Goal: Task Accomplishment & Management: Manage account settings

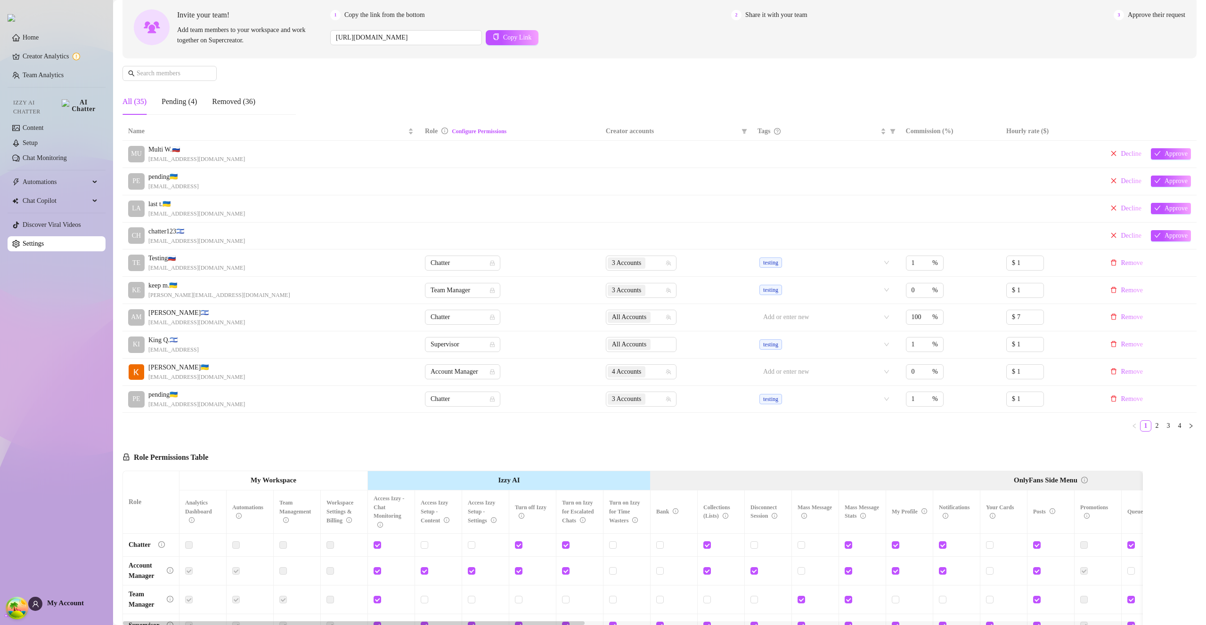
scroll to position [217, 0]
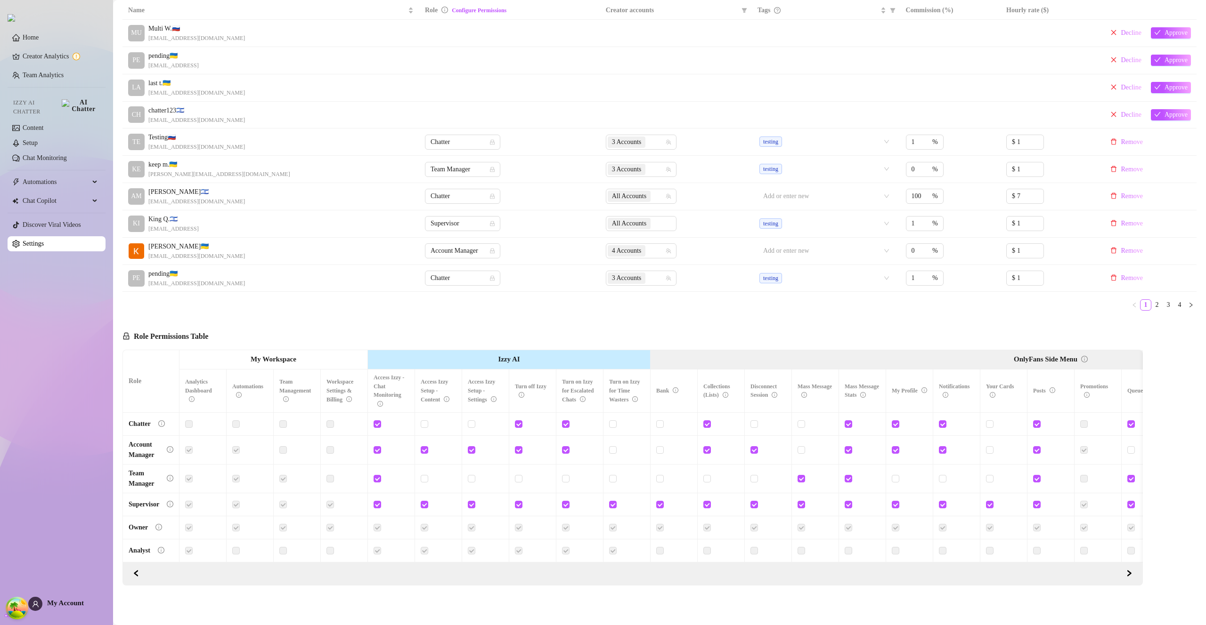
click at [73, 606] on span "My Account" at bounding box center [65, 604] width 37 height 8
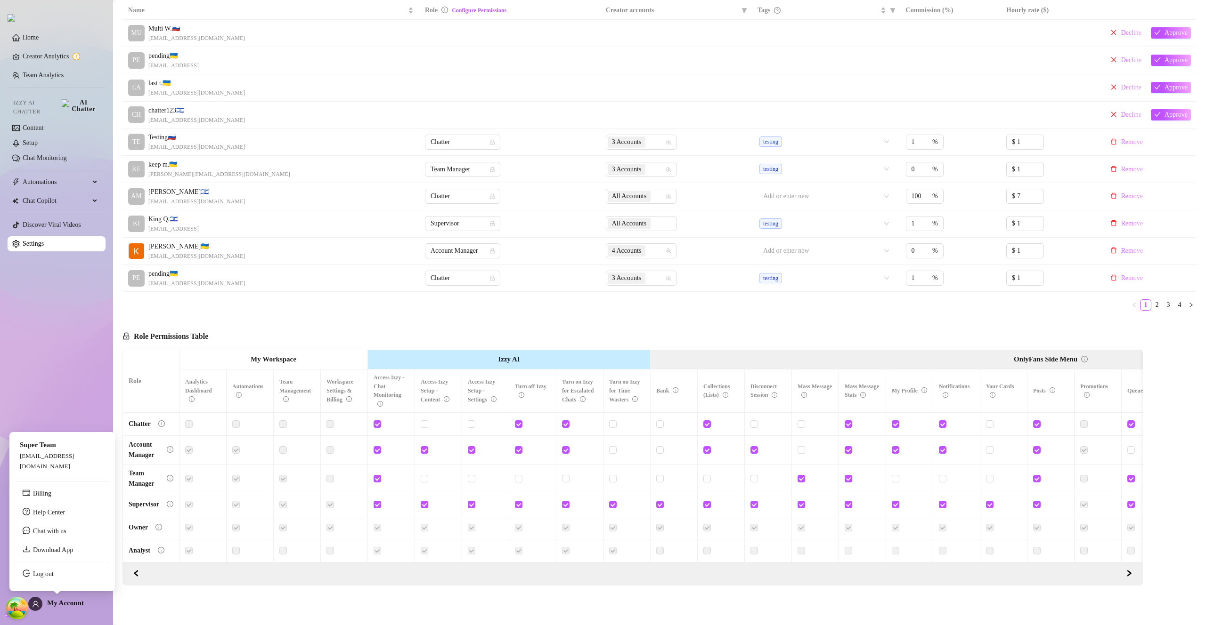
click at [73, 606] on span "My Account" at bounding box center [65, 604] width 37 height 8
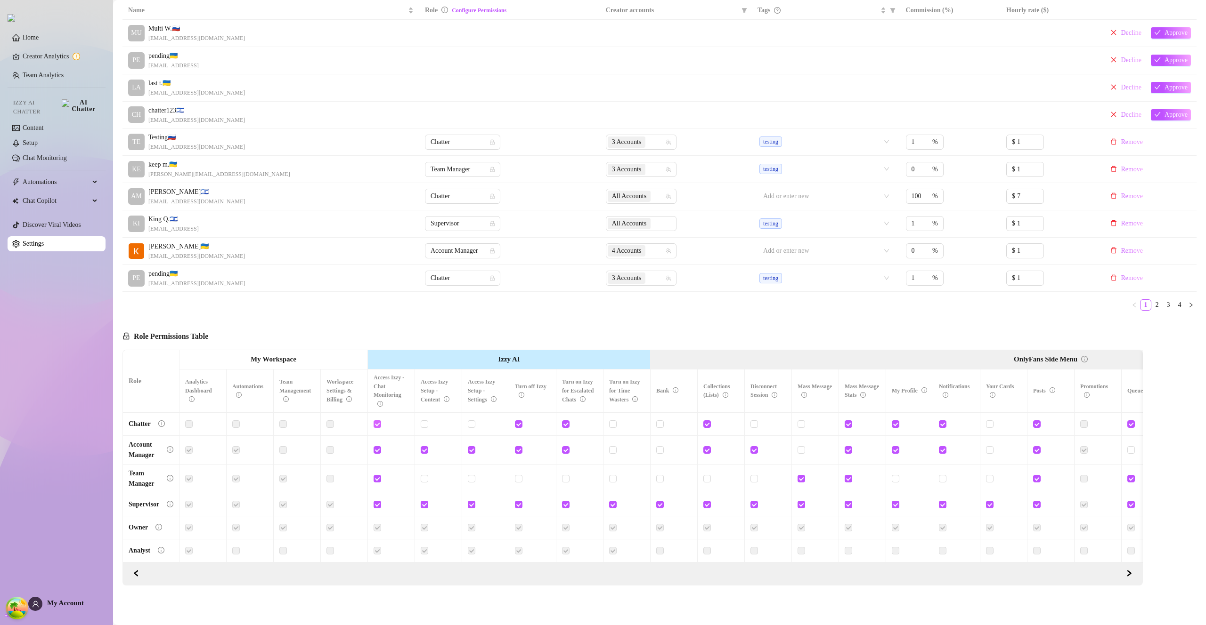
click at [377, 421] on input "checkbox" at bounding box center [376, 424] width 7 height 7
click at [263, 333] on span "Save Permissions" at bounding box center [253, 337] width 46 height 8
click at [377, 421] on input "checkbox" at bounding box center [376, 424] width 7 height 7
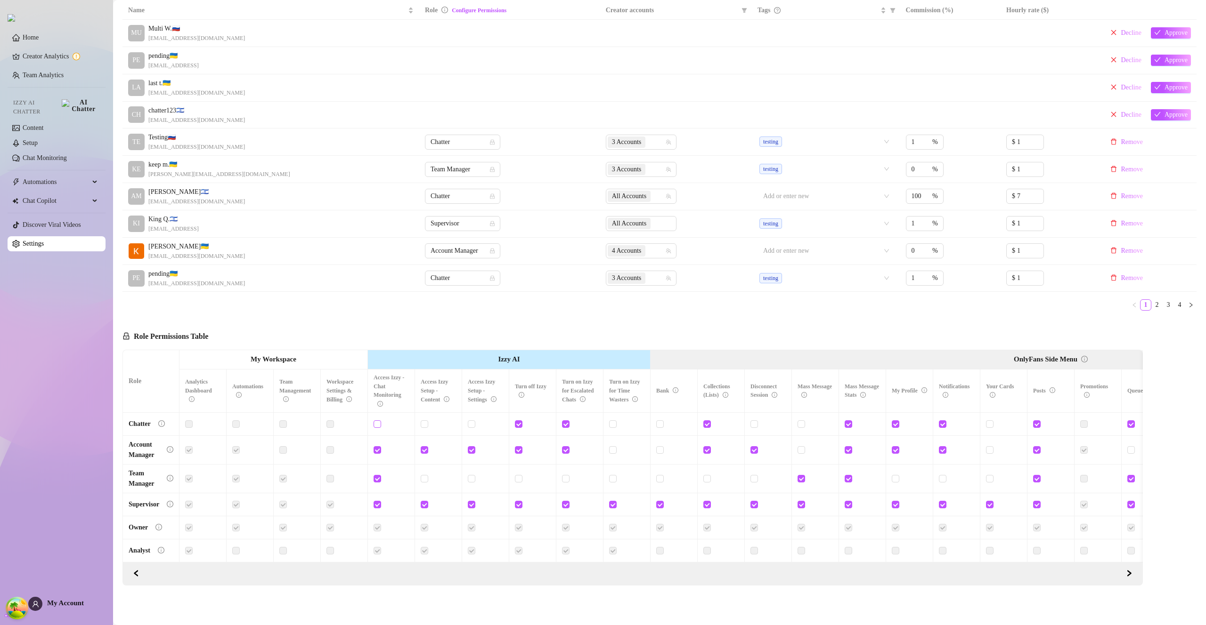
checkbox input "true"
click at [267, 333] on span "Save Permissions" at bounding box center [253, 337] width 46 height 8
click at [565, 421] on input "checkbox" at bounding box center [565, 424] width 7 height 7
click at [566, 421] on input "checkbox" at bounding box center [565, 424] width 7 height 7
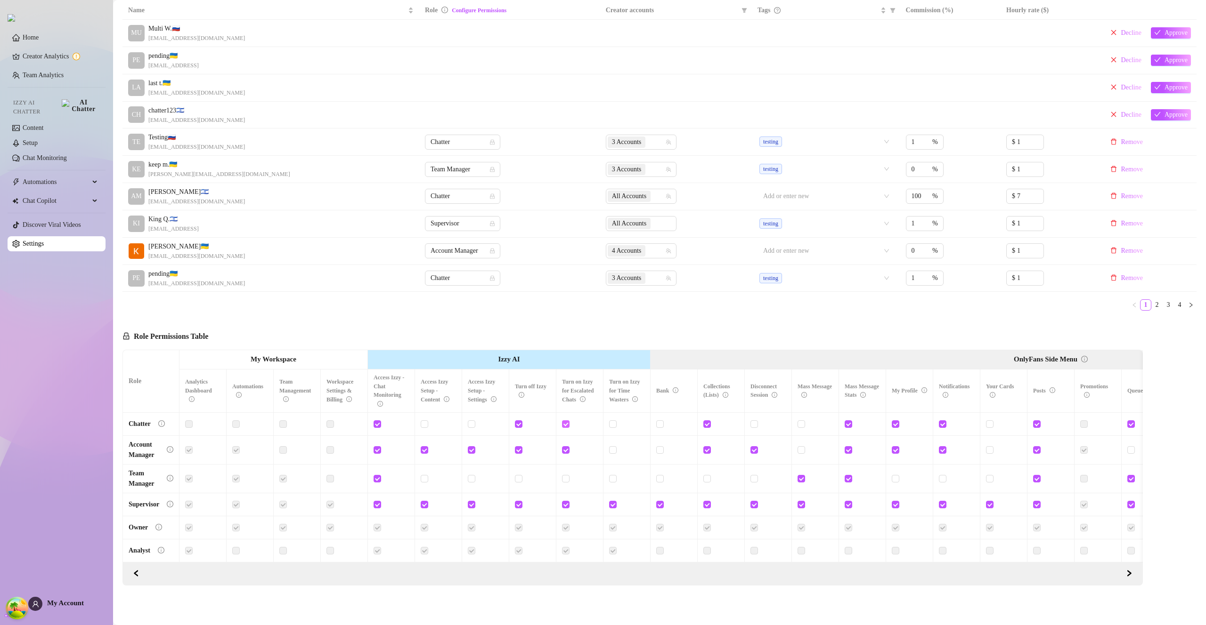
click at [565, 421] on input "checkbox" at bounding box center [565, 424] width 7 height 7
click at [566, 421] on input "checkbox" at bounding box center [565, 424] width 7 height 7
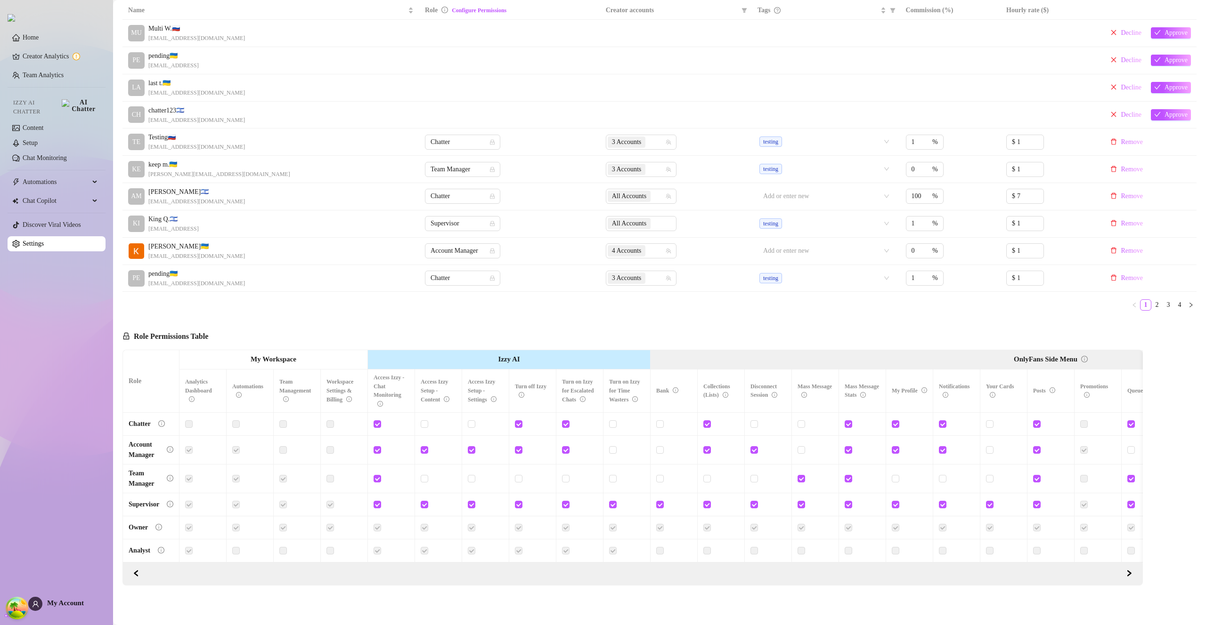
click at [566, 421] on input "checkbox" at bounding box center [565, 424] width 7 height 7
checkbox input "false"
click at [539, 304] on div "Name Role Configure Permissions Creator accounts Tags Commission (%) Hourly rat…" at bounding box center [659, 159] width 1074 height 317
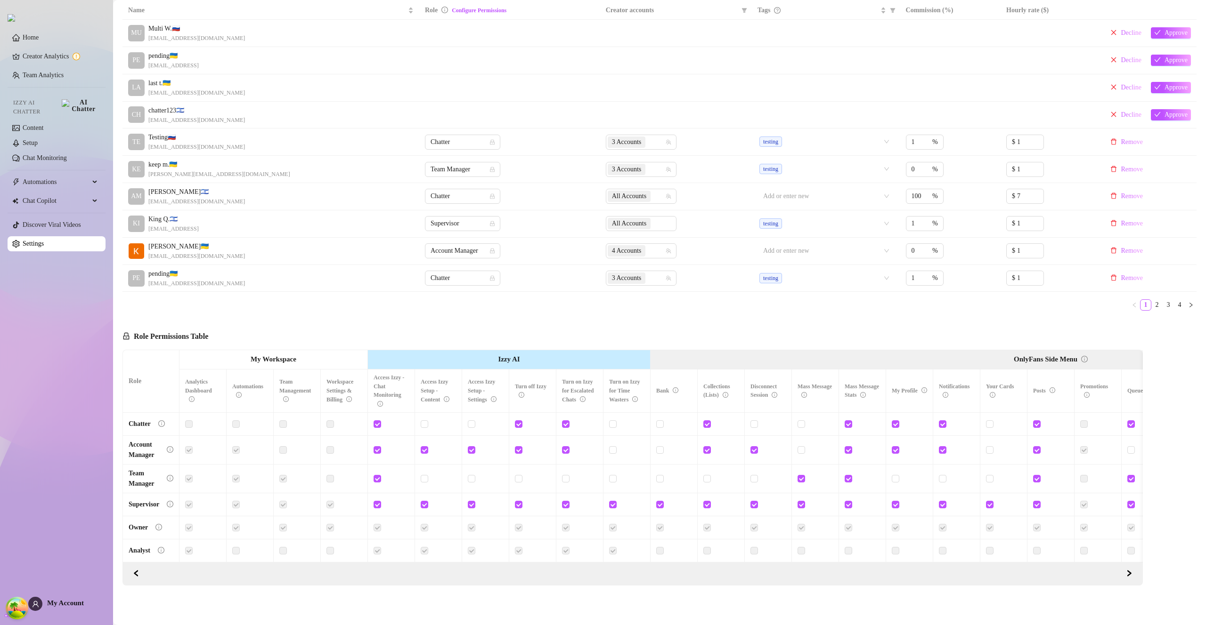
click at [539, 304] on div "Name Role Configure Permissions Creator accounts Tags Commission (%) Hourly rat…" at bounding box center [659, 159] width 1074 height 317
click at [422, 318] on div "Role Permissions Table Save Permissions Role My Workspace Izzy AI OnlyFans Side…" at bounding box center [632, 452] width 1020 height 268
click at [243, 331] on button "Save Permissions" at bounding box center [248, 336] width 63 height 11
click at [613, 421] on input "checkbox" at bounding box center [612, 424] width 7 height 7
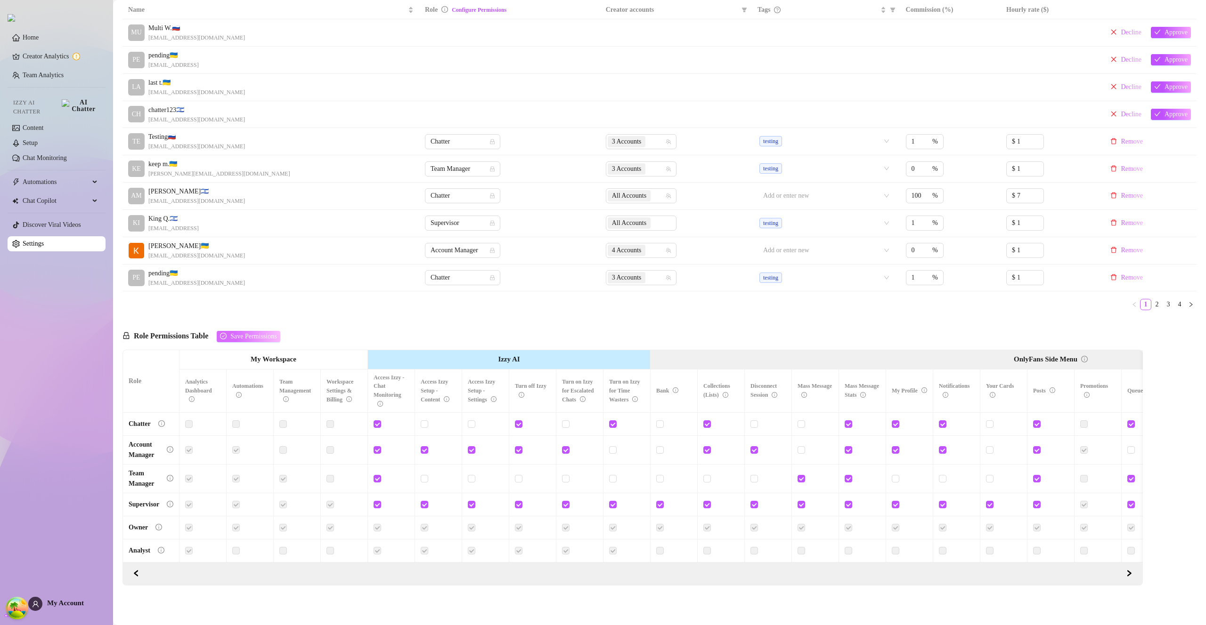
click at [269, 333] on span "Save Permissions" at bounding box center [253, 337] width 46 height 8
click at [576, 322] on div "Role Permissions Table Role My Workspace Izzy AI OnlyFans Side Menu OnlyFans Ch…" at bounding box center [632, 451] width 1020 height 267
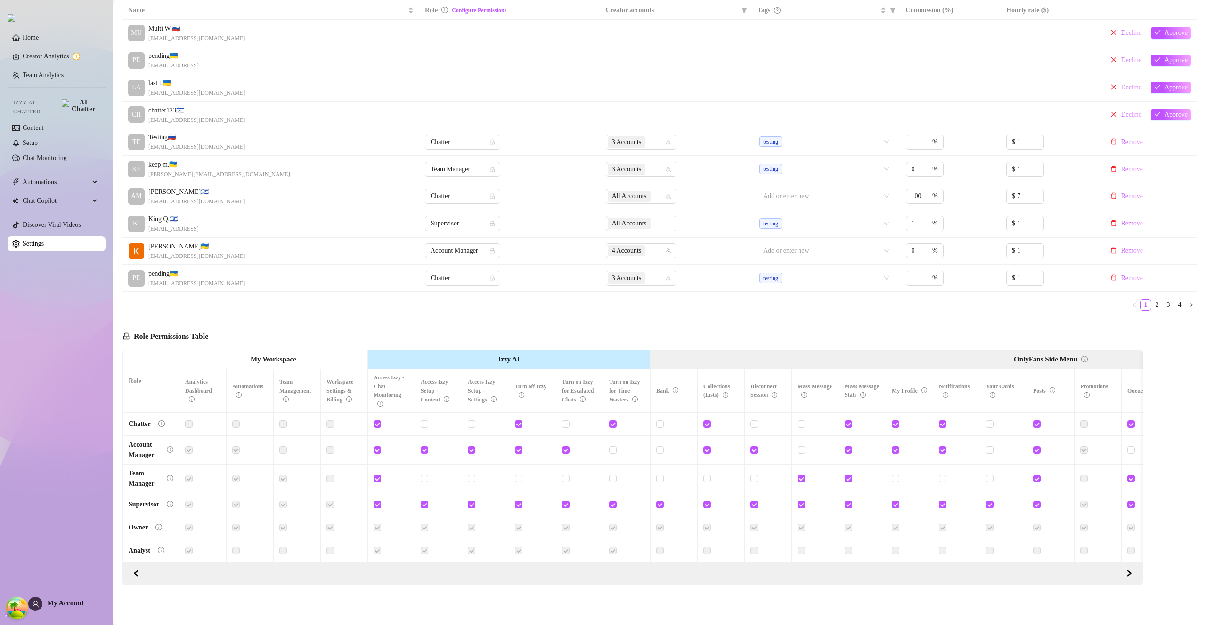
click at [612, 421] on input "checkbox" at bounding box center [612, 424] width 7 height 7
click at [613, 421] on input "checkbox" at bounding box center [612, 424] width 7 height 7
checkbox input "false"
click at [294, 331] on div "Role Permissions Table Role My Workspace Izzy AI OnlyFans Side Menu OnlyFans Ch…" at bounding box center [632, 451] width 1020 height 267
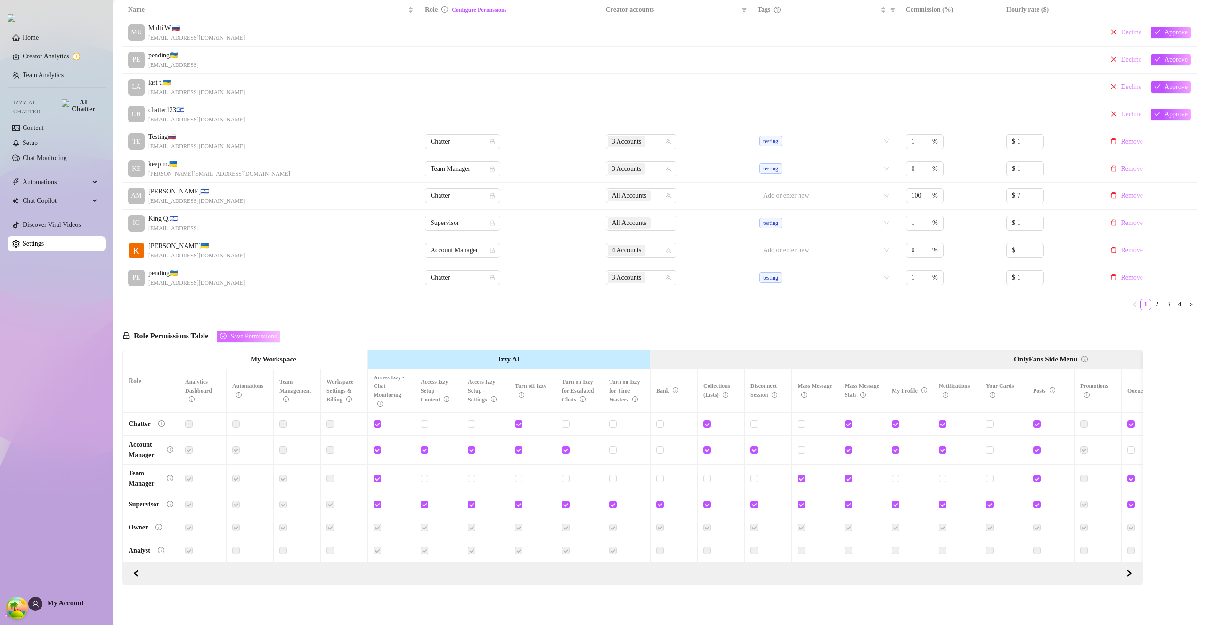
click at [274, 333] on span "Save Permissions" at bounding box center [253, 337] width 46 height 8
click at [565, 421] on input "checkbox" at bounding box center [565, 424] width 7 height 7
checkbox input "true"
click at [260, 333] on span "Save Permissions" at bounding box center [253, 337] width 46 height 8
click at [613, 421] on input "checkbox" at bounding box center [612, 424] width 7 height 7
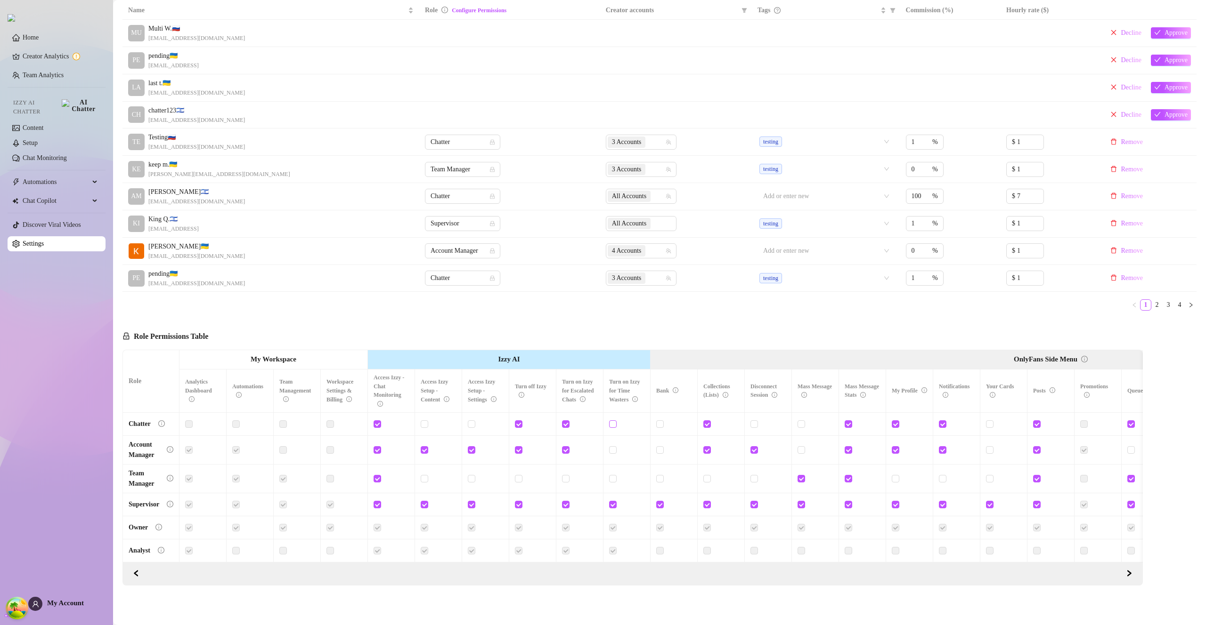
checkbox input "true"
click at [423, 421] on input "checkbox" at bounding box center [424, 424] width 7 height 7
checkbox input "true"
click at [258, 333] on span "Save Permissions" at bounding box center [253, 337] width 46 height 8
click at [566, 421] on input "checkbox" at bounding box center [565, 424] width 7 height 7
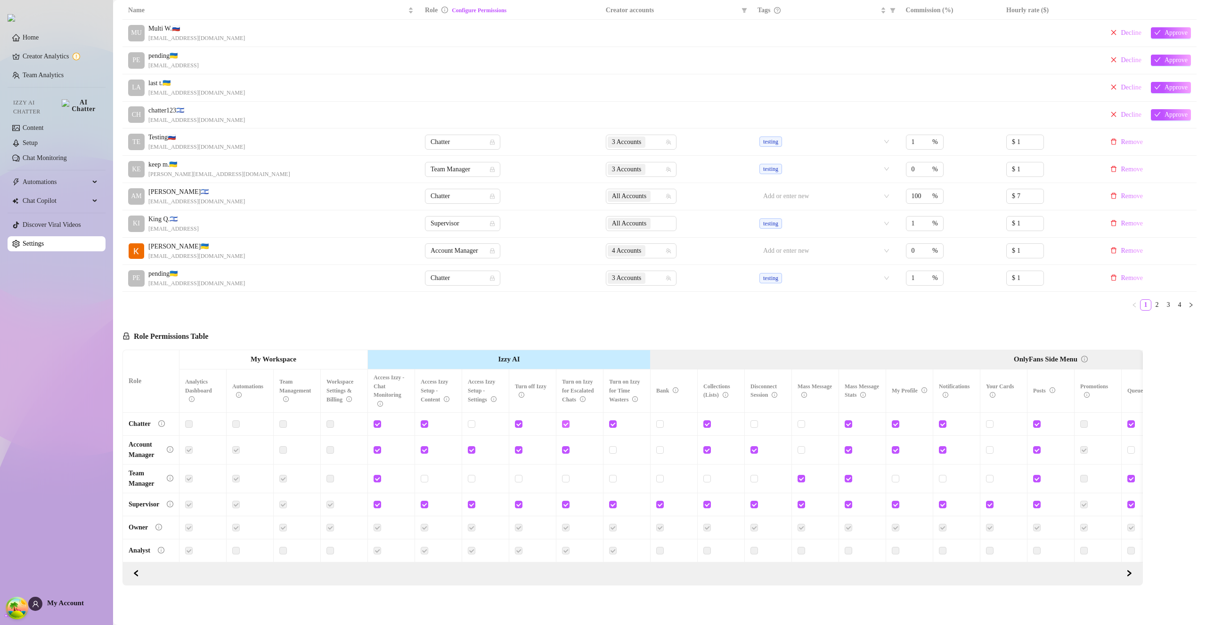
checkbox input "false"
click at [271, 333] on span "Save Permissions" at bounding box center [253, 337] width 46 height 8
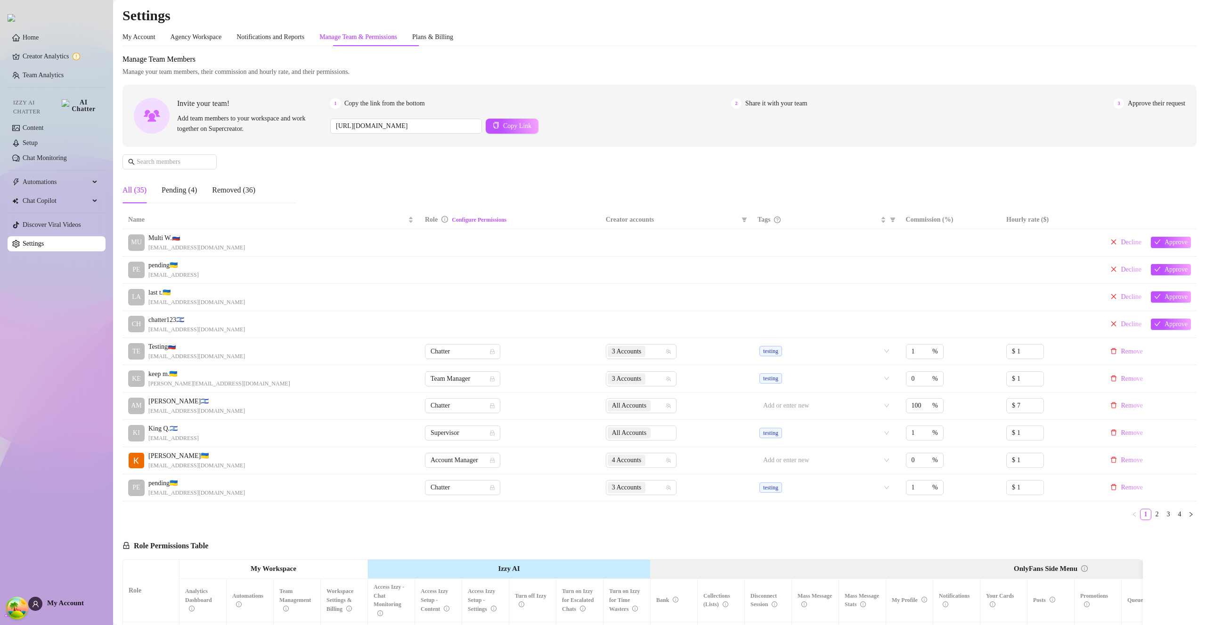
scroll to position [217, 0]
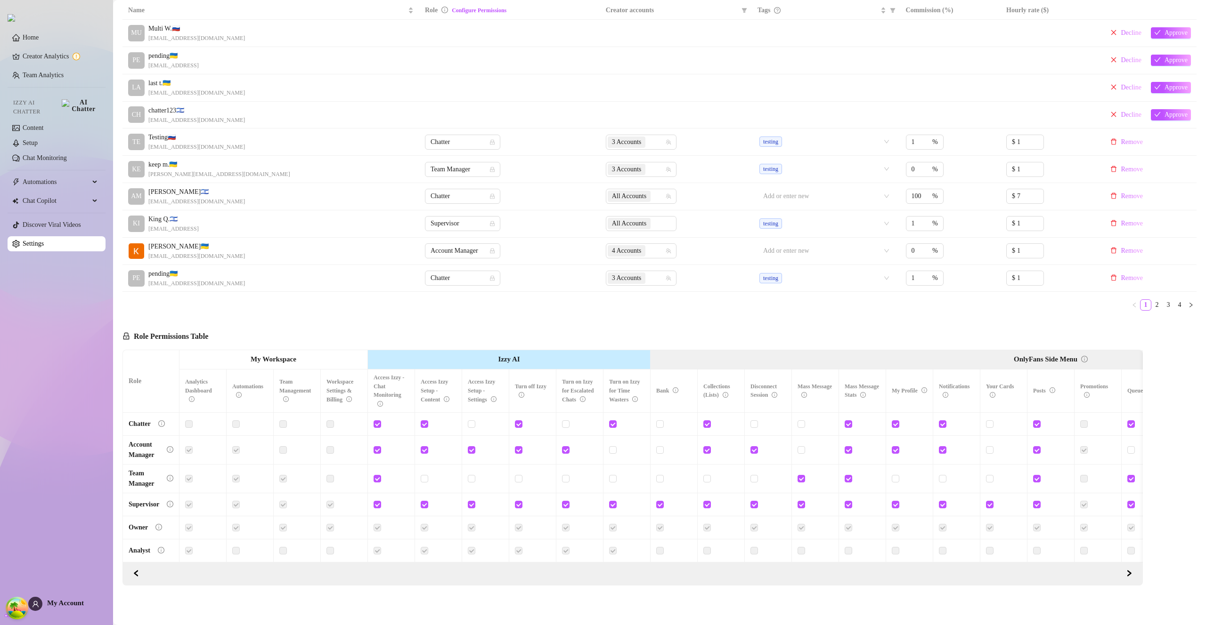
click at [609, 318] on div "Role Permissions Table Role My Workspace Izzy AI OnlyFans Side Menu OnlyFans Ch…" at bounding box center [632, 451] width 1020 height 267
click at [613, 421] on input "checkbox" at bounding box center [612, 424] width 7 height 7
click at [260, 331] on button "Save Permissions" at bounding box center [248, 336] width 63 height 11
click at [614, 421] on input "checkbox" at bounding box center [612, 424] width 7 height 7
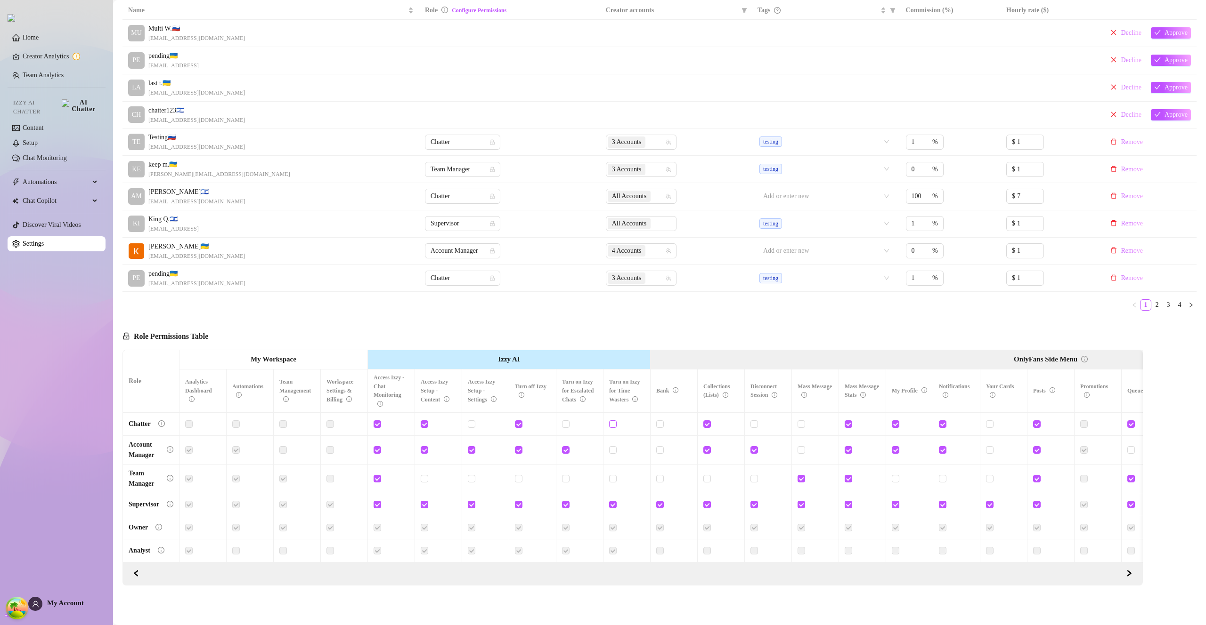
checkbox input "true"
click at [265, 333] on span "Save Permissions" at bounding box center [253, 337] width 46 height 8
click at [451, 193] on span "Chatter" at bounding box center [462, 196] width 64 height 14
click at [461, 237] on div "Team Manager" at bounding box center [459, 238] width 60 height 10
click at [576, 305] on div "Name Role Configure Permissions Creator accounts Tags Commission (%) Hourly rat…" at bounding box center [659, 159] width 1074 height 317
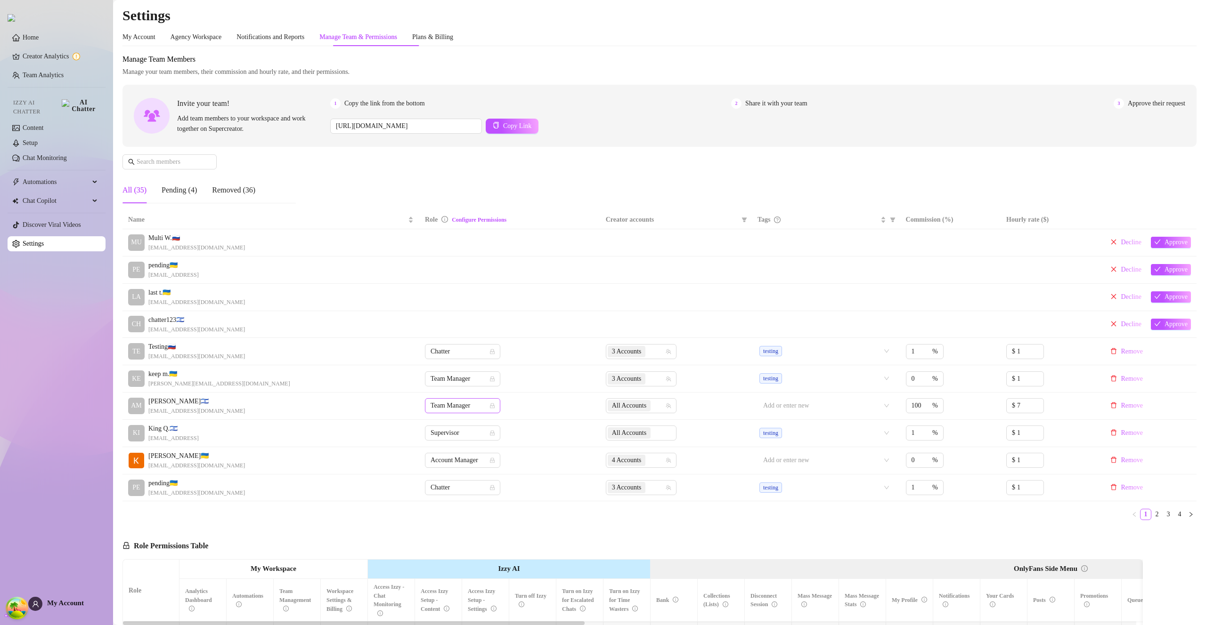
click at [455, 404] on span "Team Manager" at bounding box center [462, 406] width 64 height 14
click at [467, 440] on div "Account Manager" at bounding box center [459, 440] width 60 height 10
click at [541, 186] on div "Manage Team Members Manage your team members, their commission and hourly rate,…" at bounding box center [659, 132] width 1074 height 157
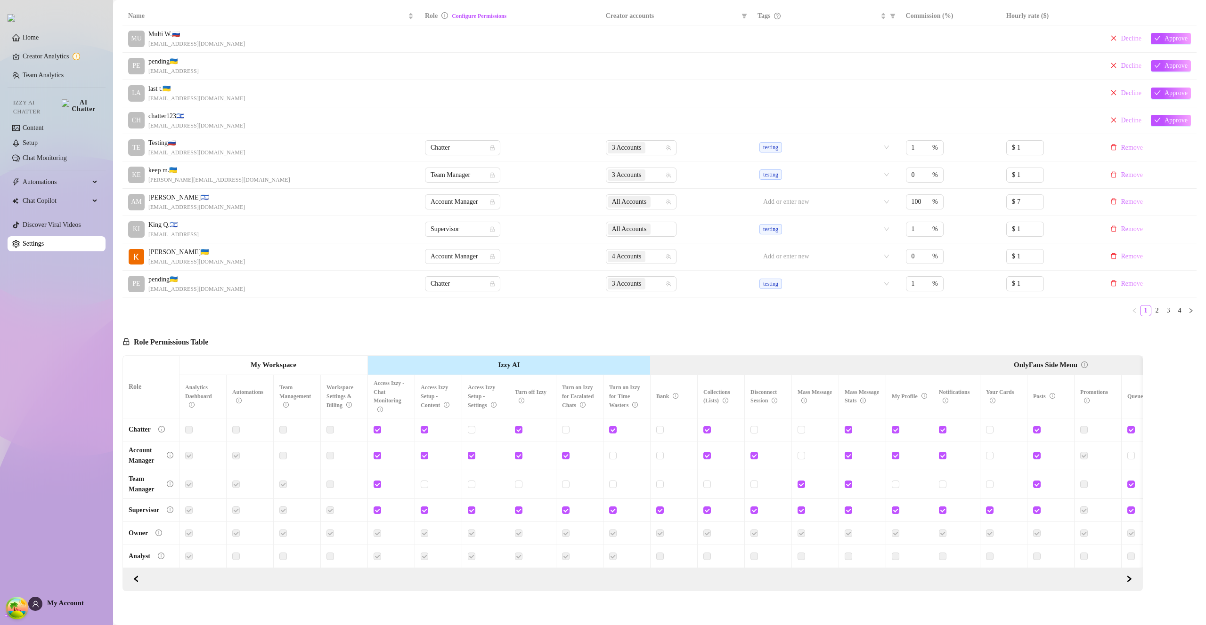
scroll to position [217, 0]
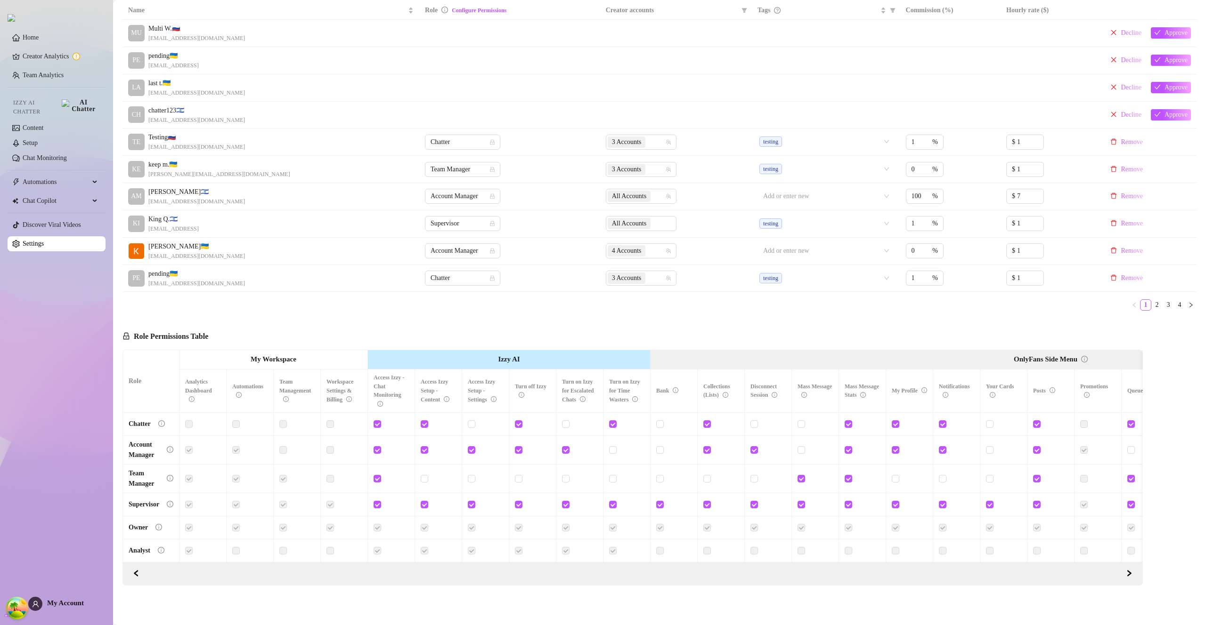
drag, startPoint x: 421, startPoint y: 473, endPoint x: 467, endPoint y: 471, distance: 45.2
click at [421, 475] on input "checkbox" at bounding box center [424, 478] width 7 height 7
checkbox input "true"
click at [470, 475] on input "checkbox" at bounding box center [471, 478] width 7 height 7
checkbox input "true"
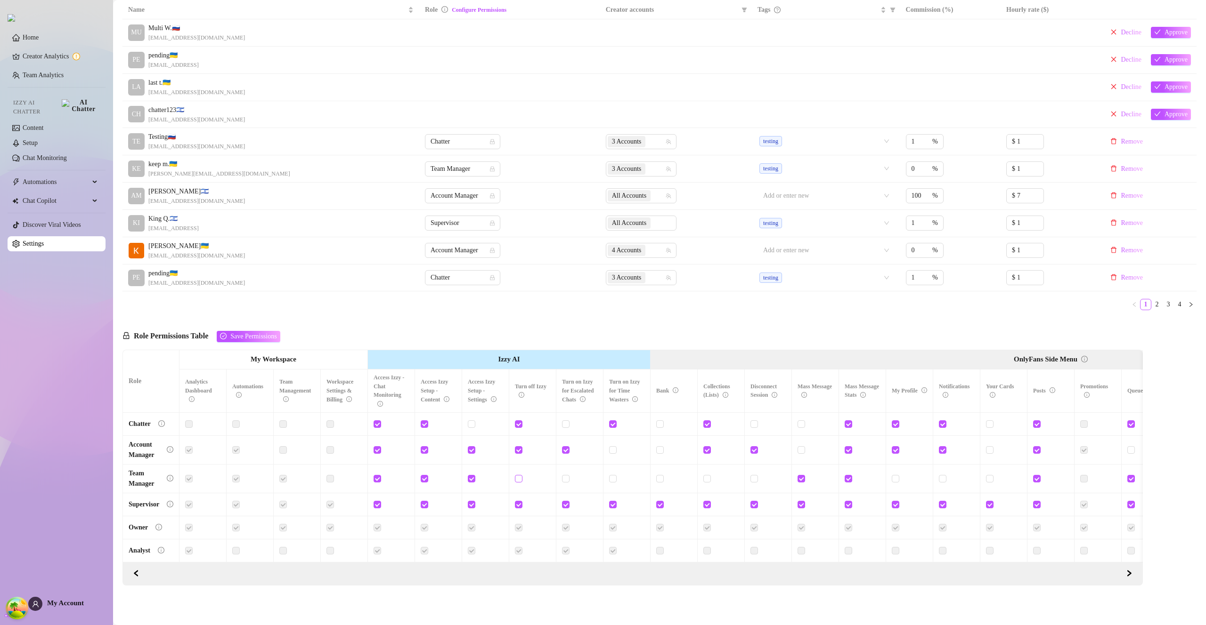
click at [519, 475] on input "checkbox" at bounding box center [518, 478] width 7 height 7
checkbox input "true"
click at [568, 475] on input "checkbox" at bounding box center [565, 478] width 7 height 7
checkbox input "true"
click at [565, 421] on input "checkbox" at bounding box center [565, 424] width 7 height 7
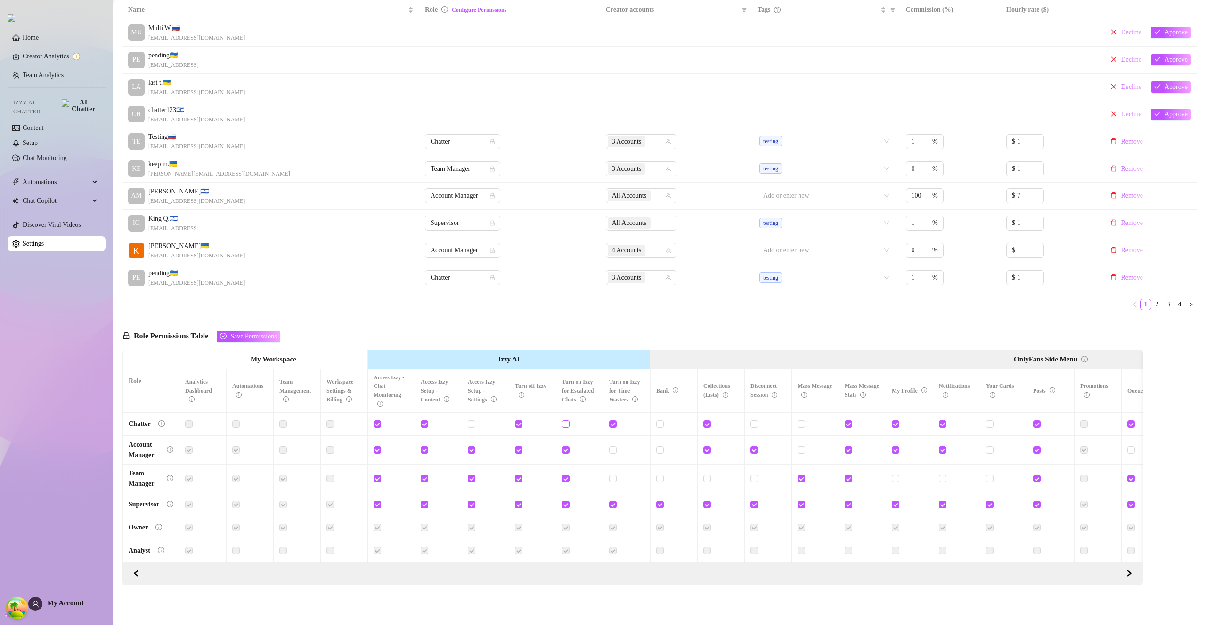
checkbox input "true"
click at [471, 421] on input "checkbox" at bounding box center [471, 424] width 7 height 7
checkbox input "true"
click at [614, 475] on input "checkbox" at bounding box center [612, 478] width 7 height 7
checkbox input "true"
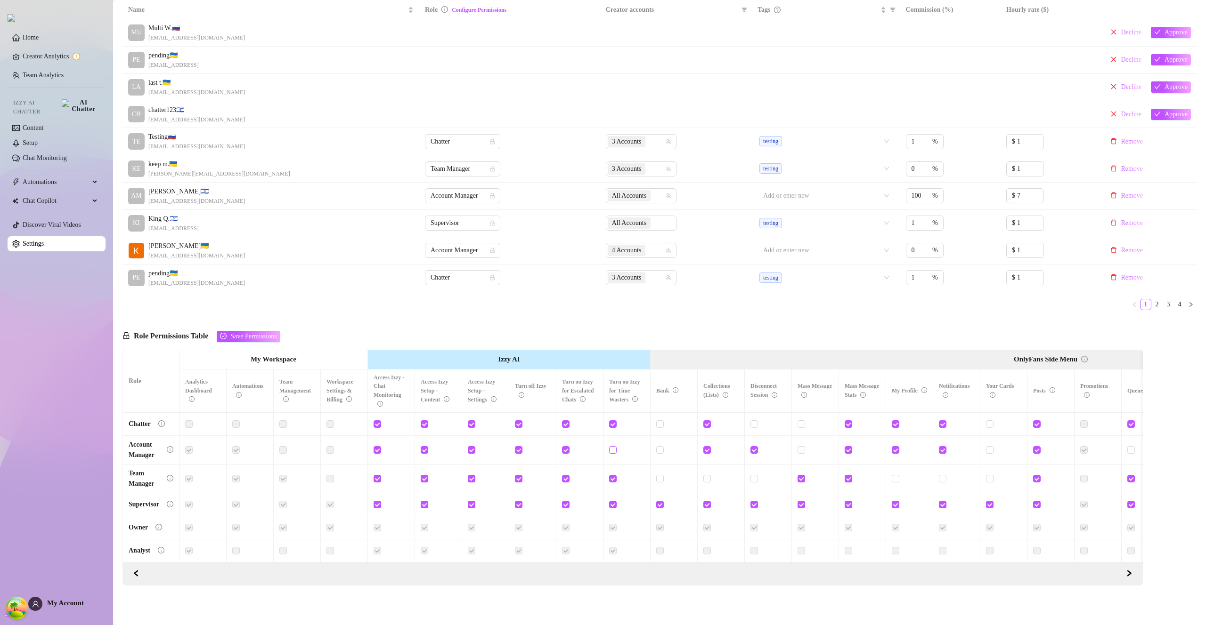
click at [612, 446] on input "checkbox" at bounding box center [612, 449] width 7 height 7
checkbox input "true"
click at [271, 334] on button "Save Permissions" at bounding box center [248, 336] width 63 height 11
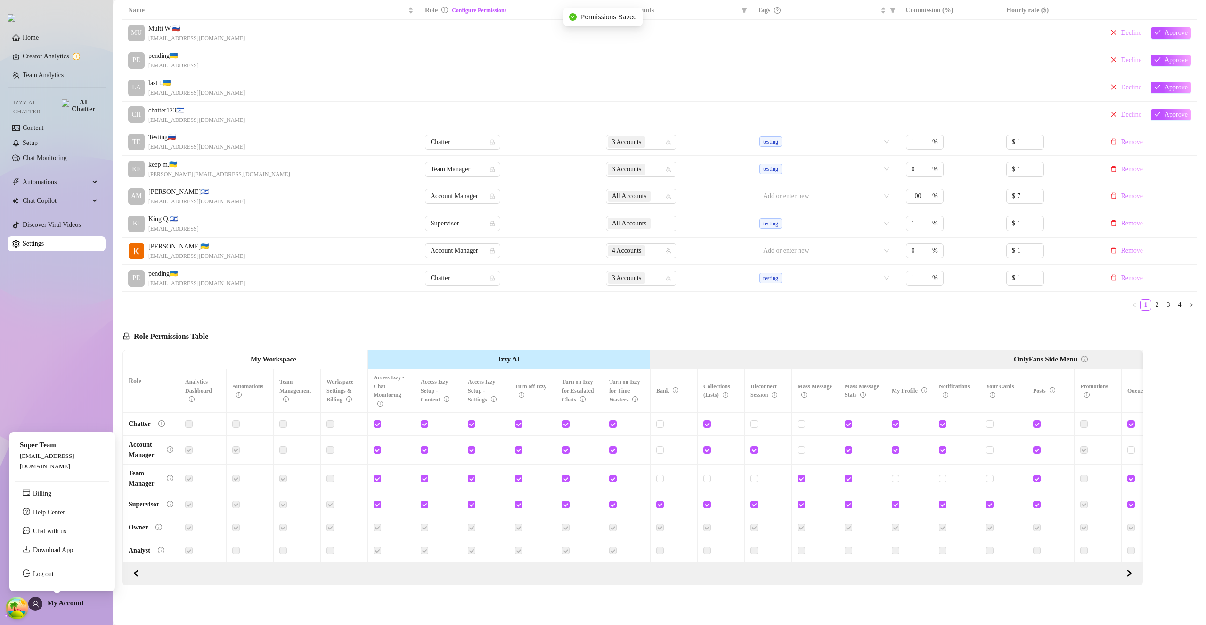
click at [64, 607] on span "My Account" at bounding box center [65, 604] width 37 height 8
click at [64, 606] on span "My Account" at bounding box center [65, 604] width 37 height 8
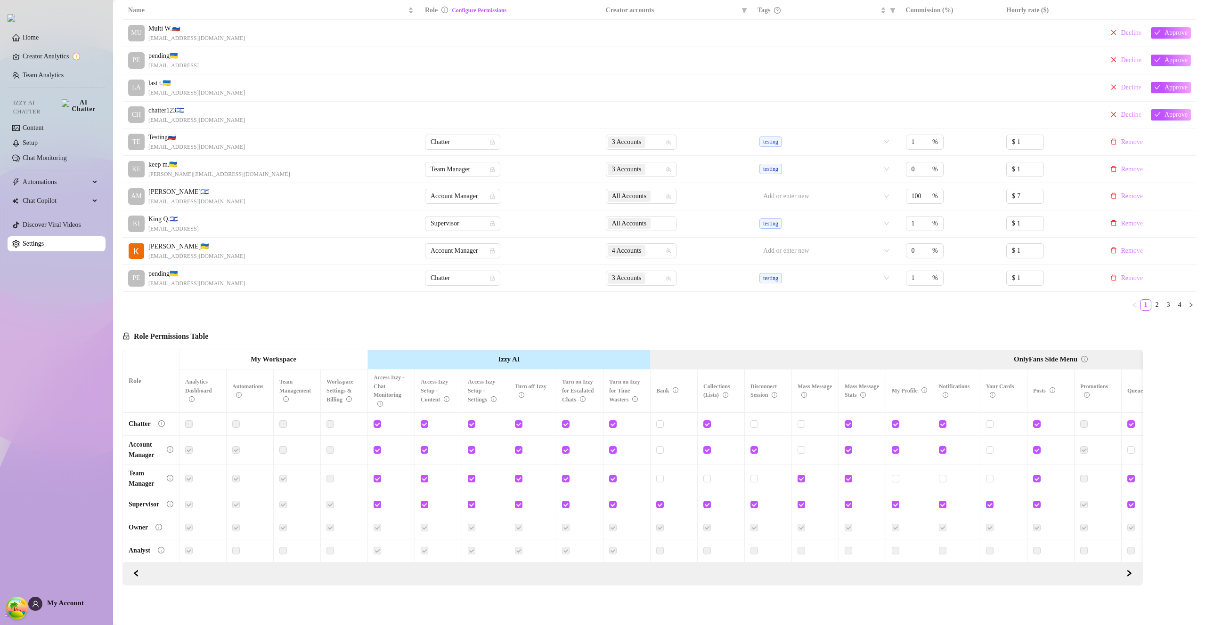
click at [522, 308] on div "Name Role Configure Permissions Creator accounts Tags Commission (%) Hourly rat…" at bounding box center [659, 159] width 1074 height 317
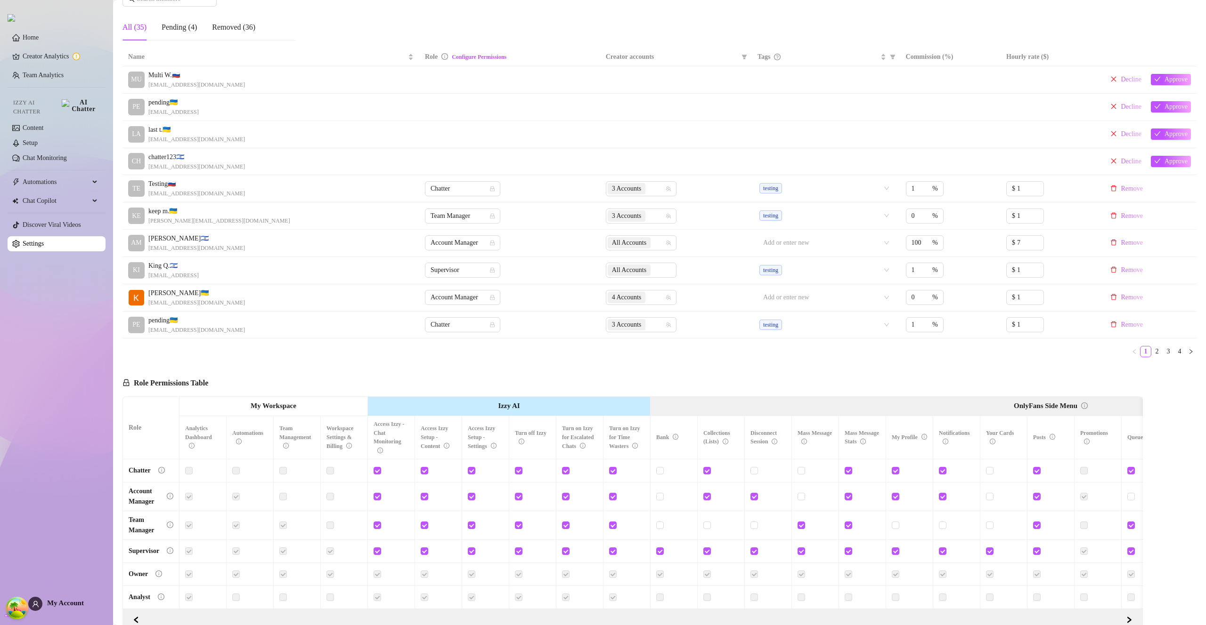
scroll to position [107, 0]
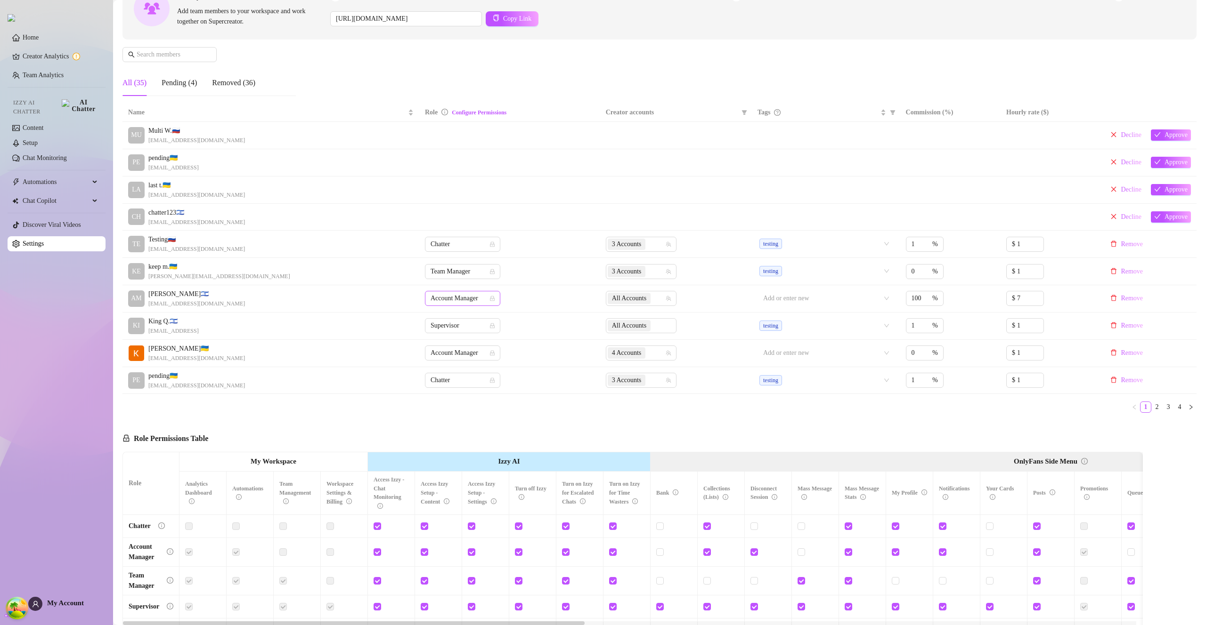
click at [456, 298] on span "Account Manager" at bounding box center [462, 299] width 64 height 14
click at [462, 348] on div "Team Manager" at bounding box center [459, 347] width 60 height 10
click at [425, 526] on input "checkbox" at bounding box center [424, 526] width 7 height 7
checkbox input "false"
click at [473, 527] on input "checkbox" at bounding box center [471, 526] width 7 height 7
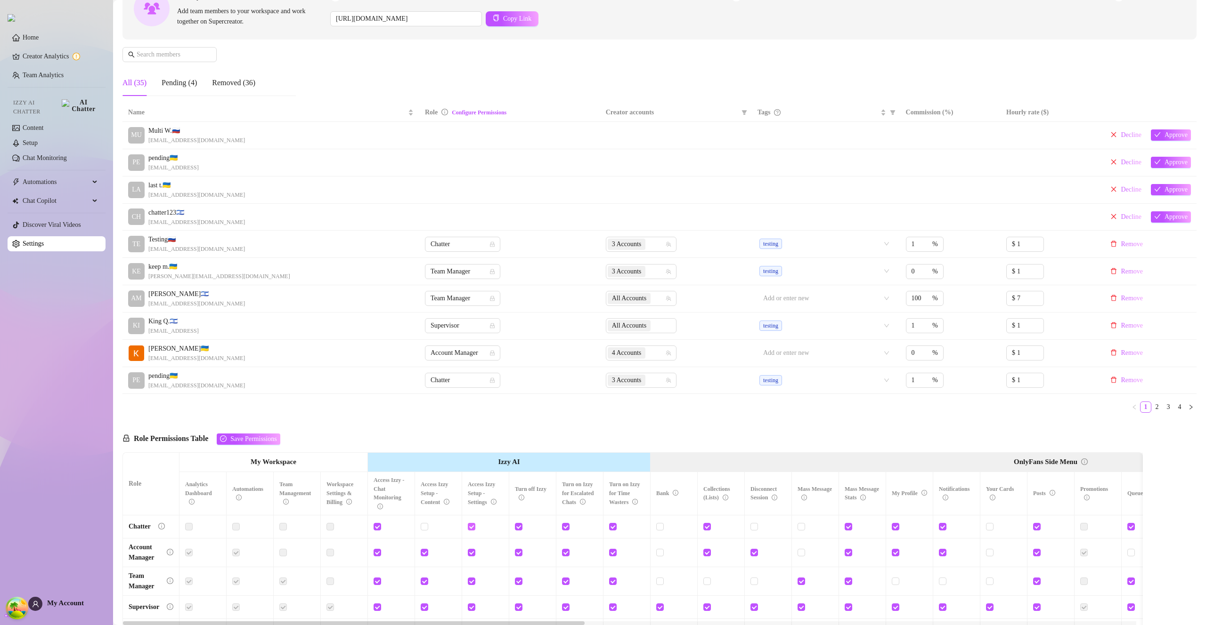
checkbox input "false"
click at [527, 524] on div at bounding box center [532, 527] width 35 height 10
click at [520, 526] on input "checkbox" at bounding box center [518, 526] width 7 height 7
checkbox input "false"
click at [563, 525] on input "checkbox" at bounding box center [565, 526] width 7 height 7
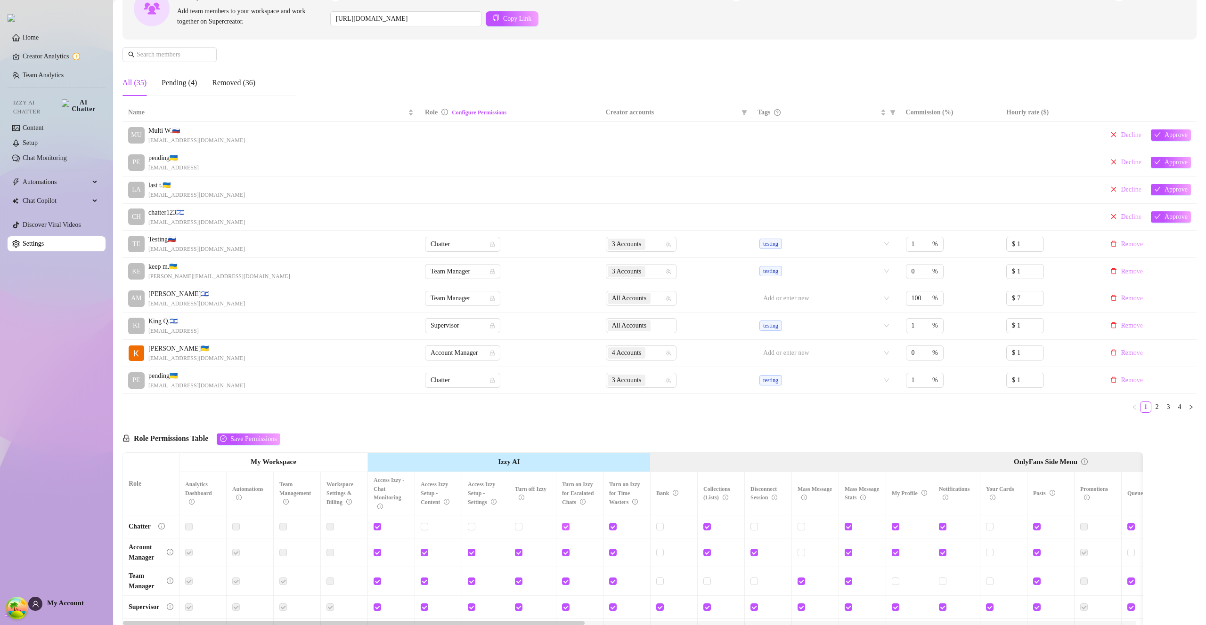
checkbox input "false"
click at [613, 526] on input "checkbox" at bounding box center [612, 526] width 7 height 7
checkbox input "false"
click at [276, 441] on span "Save Permissions" at bounding box center [253, 440] width 46 height 8
click at [462, 295] on span "Team Manager" at bounding box center [462, 299] width 64 height 14
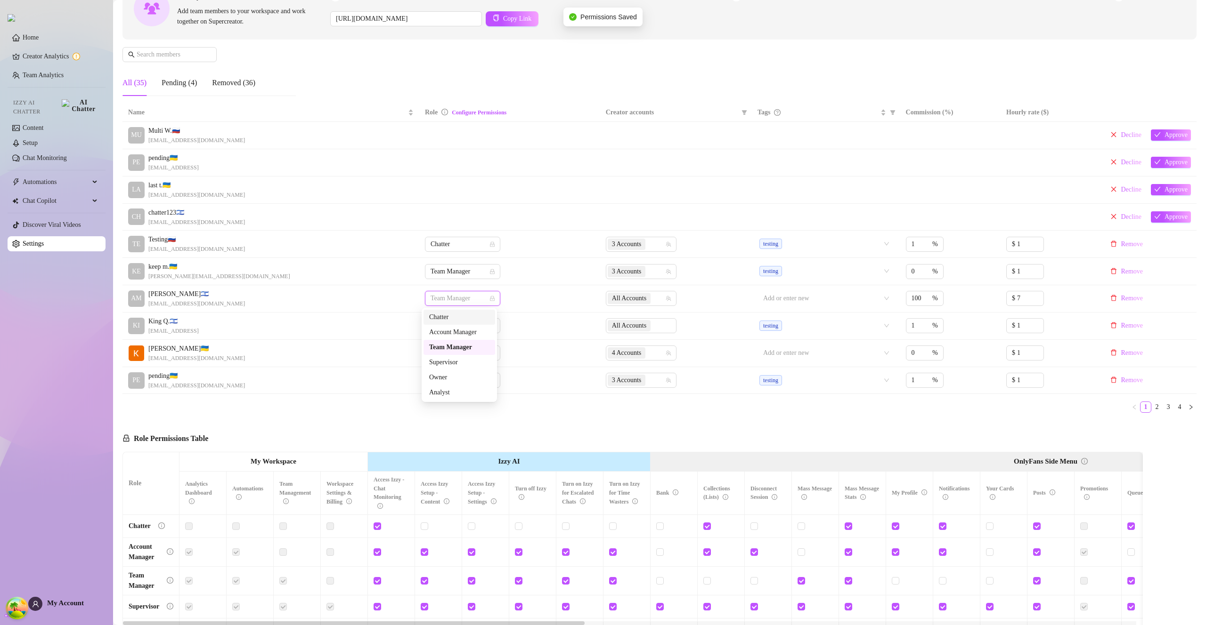
click at [462, 313] on div "Chatter" at bounding box center [459, 317] width 60 height 10
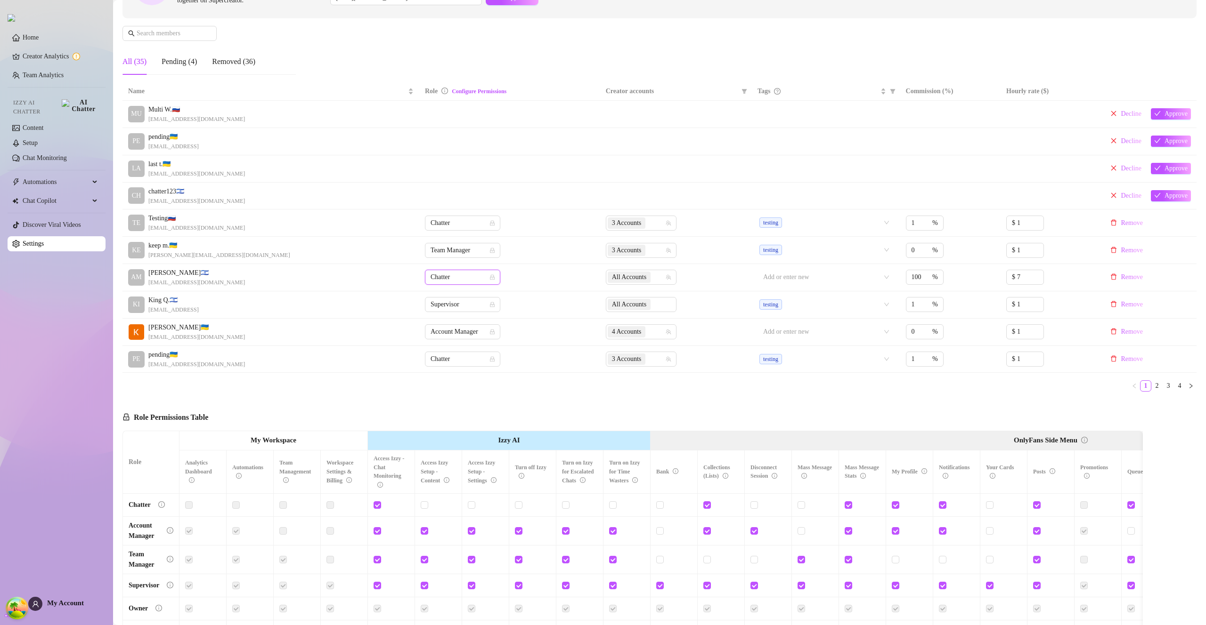
scroll to position [217, 0]
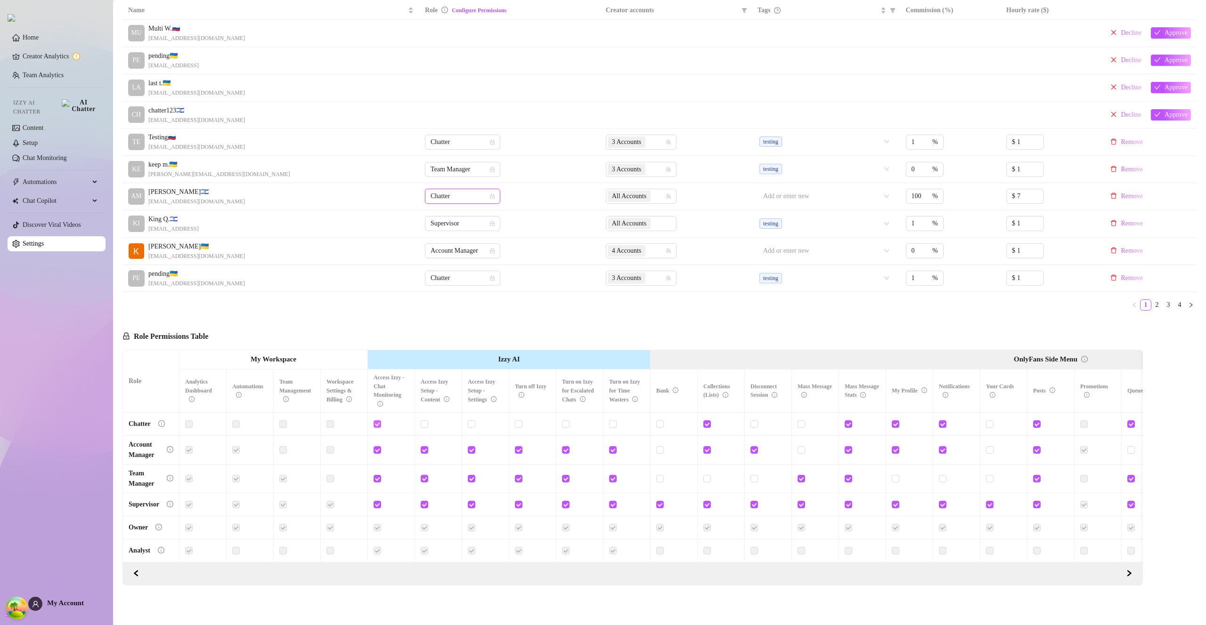
click at [377, 421] on input "checkbox" at bounding box center [376, 424] width 7 height 7
checkbox input "true"
click at [425, 421] on input "checkbox" at bounding box center [424, 424] width 7 height 7
checkbox input "true"
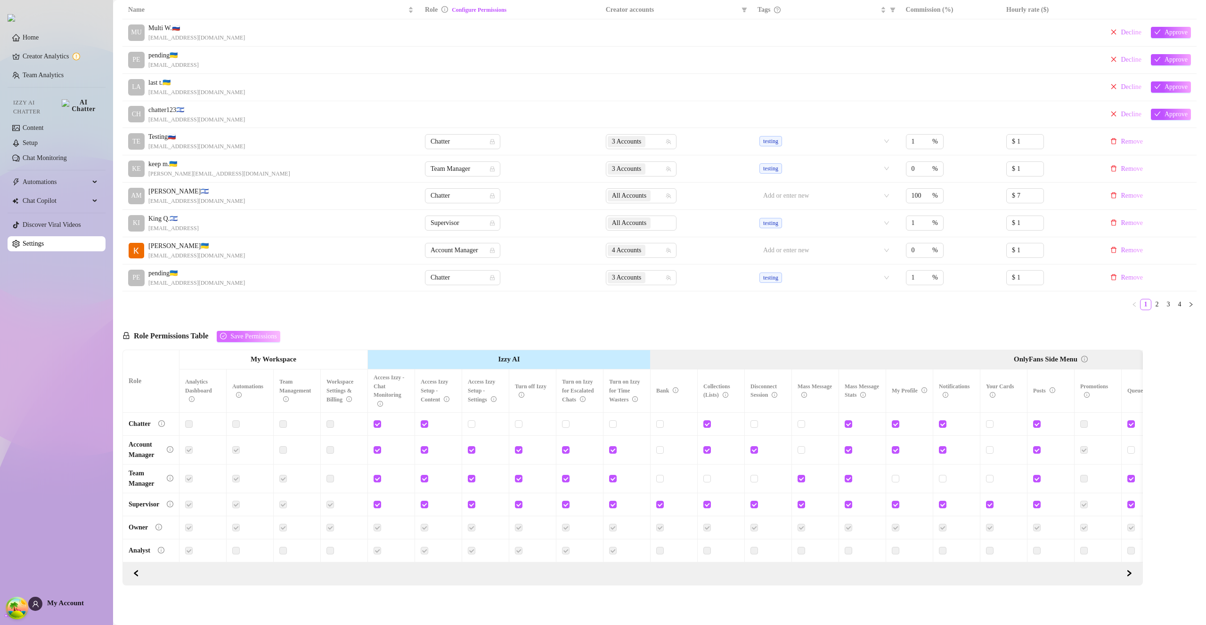
click at [266, 333] on span "Save Permissions" at bounding box center [253, 337] width 46 height 8
click at [470, 421] on input "checkbox" at bounding box center [471, 424] width 7 height 7
checkbox input "true"
click at [239, 333] on span "Save Permissions" at bounding box center [253, 337] width 46 height 8
click at [460, 189] on span "Chatter" at bounding box center [462, 196] width 64 height 14
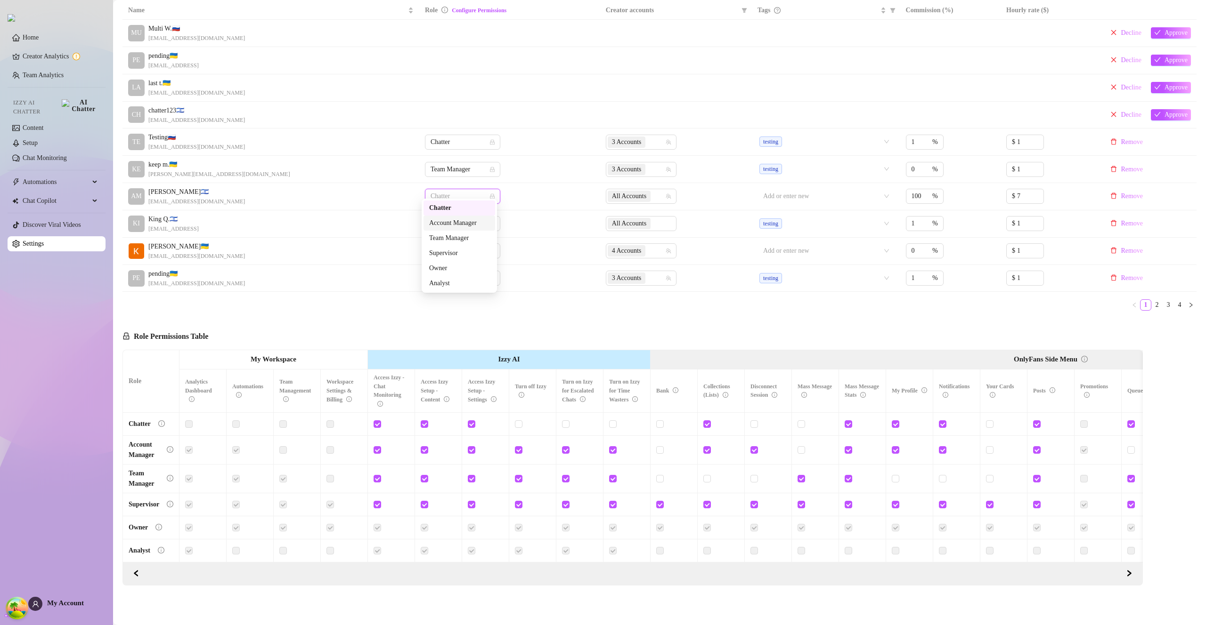
click at [450, 225] on div "Account Manager" at bounding box center [459, 223] width 60 height 10
click at [458, 192] on span "Account Manager" at bounding box center [462, 196] width 64 height 14
click at [455, 243] on div "Team Manager" at bounding box center [459, 238] width 60 height 10
click at [465, 191] on span "Team Manager" at bounding box center [462, 196] width 64 height 14
click at [470, 252] on div "Supervisor" at bounding box center [459, 253] width 60 height 10
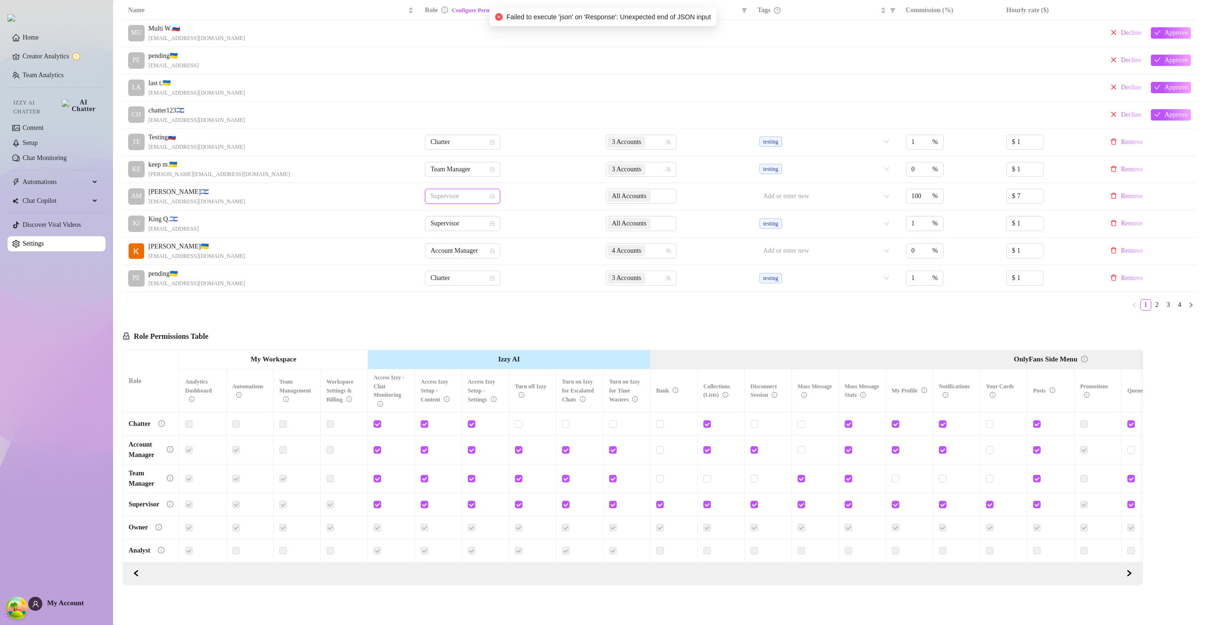
click at [468, 189] on span "Supervisor" at bounding box center [462, 196] width 64 height 14
click at [462, 223] on div "Account Manager" at bounding box center [459, 223] width 60 height 10
